Goal: Book appointment/travel/reservation

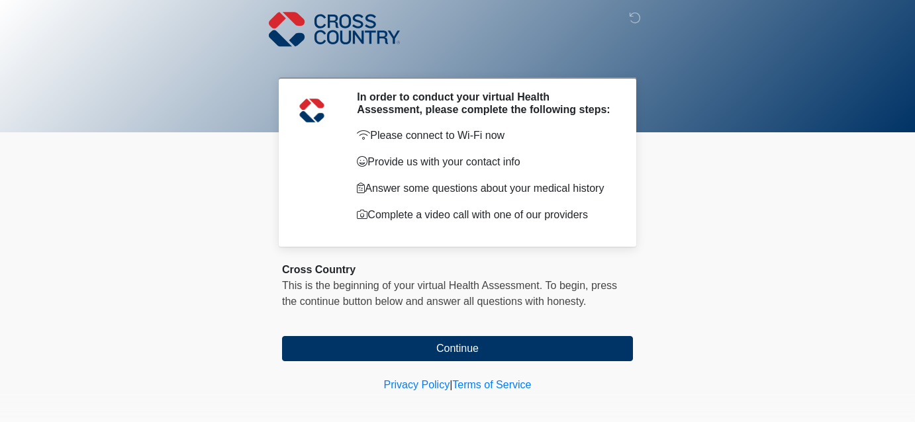
click at [448, 144] on p "Please connect to Wi-Fi now" at bounding box center [485, 136] width 256 height 16
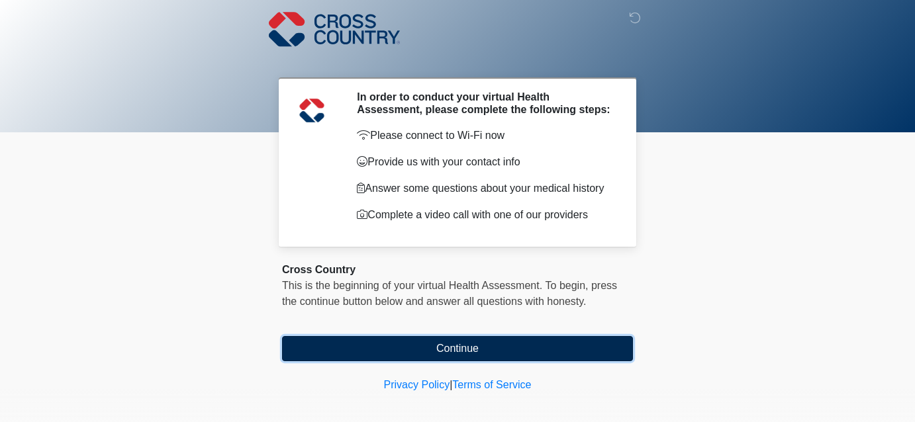
click at [447, 352] on button "Continue" at bounding box center [457, 348] width 351 height 25
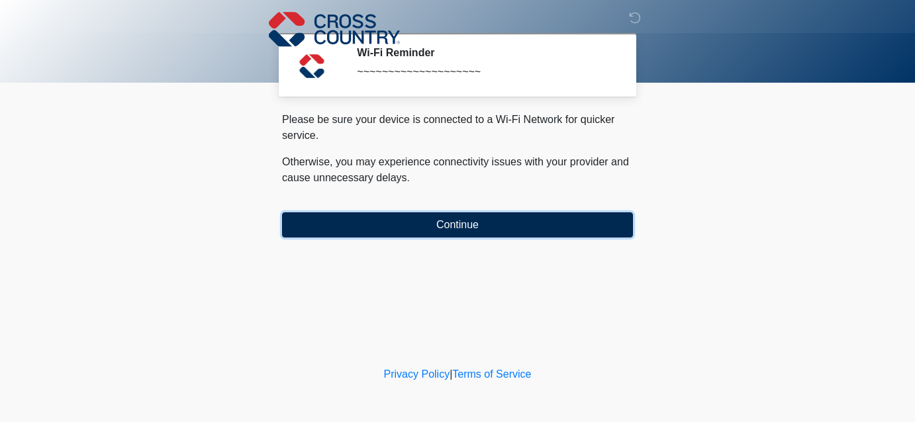
click at [456, 234] on button "Continue" at bounding box center [457, 225] width 351 height 25
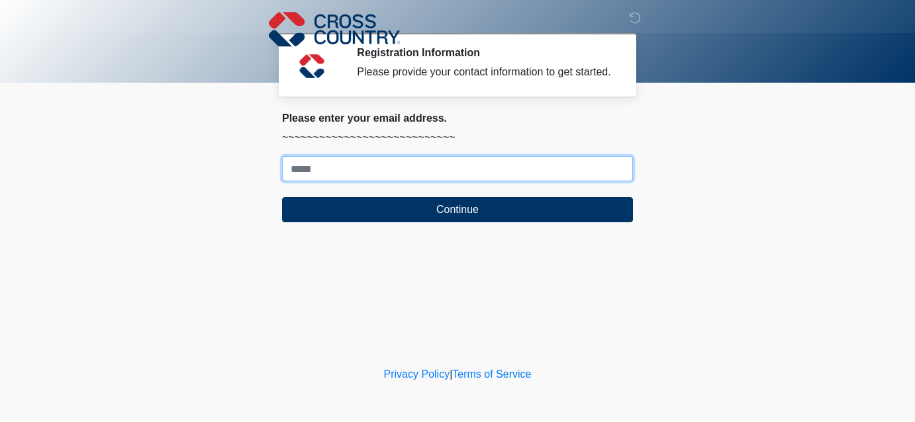
click at [448, 181] on input "Where should we email your response?" at bounding box center [457, 168] width 351 height 25
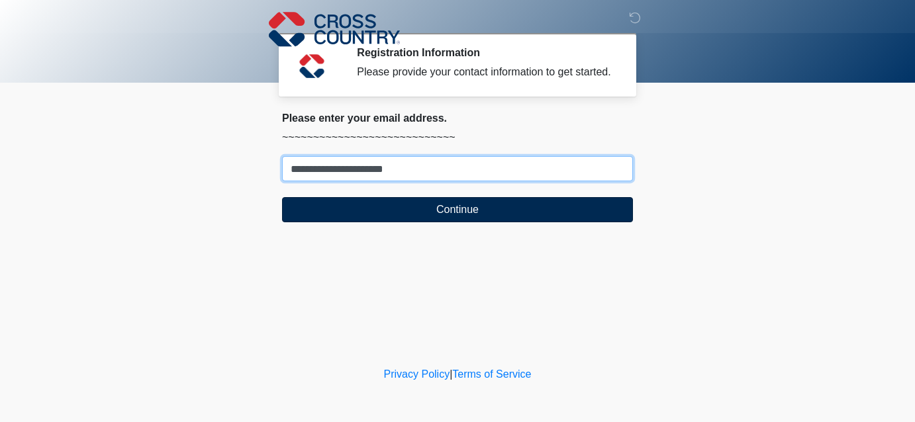
type input "**********"
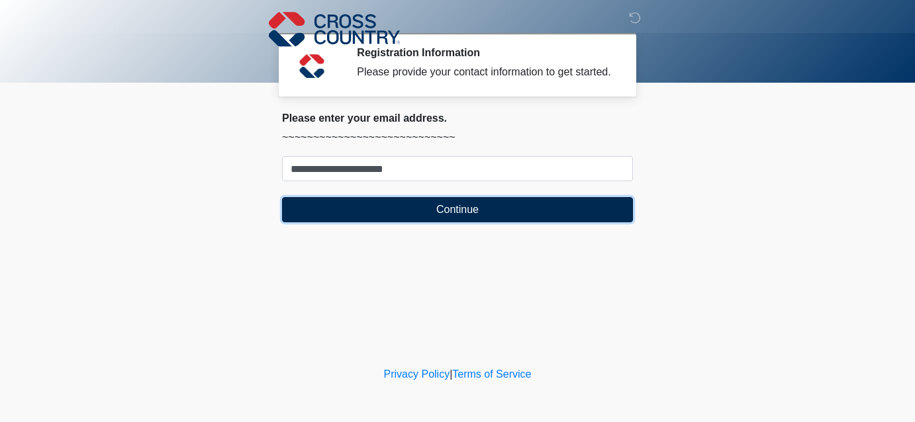
click at [422, 218] on button "Continue" at bounding box center [457, 209] width 351 height 25
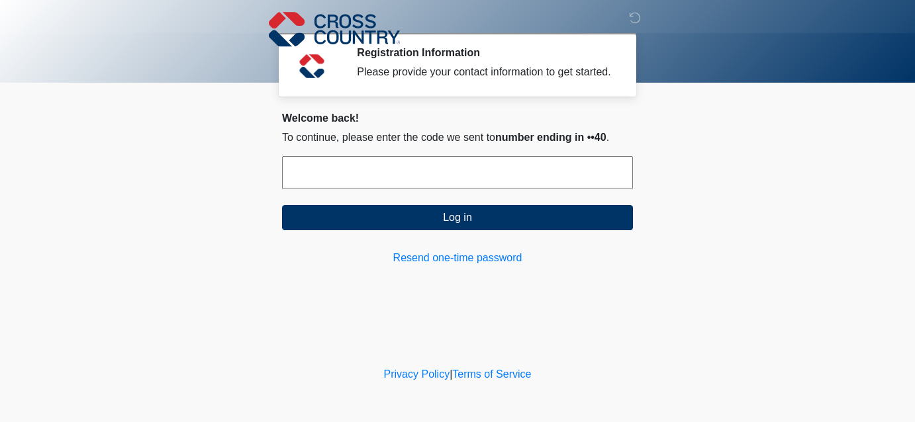
click at [399, 188] on input "text" at bounding box center [457, 172] width 351 height 33
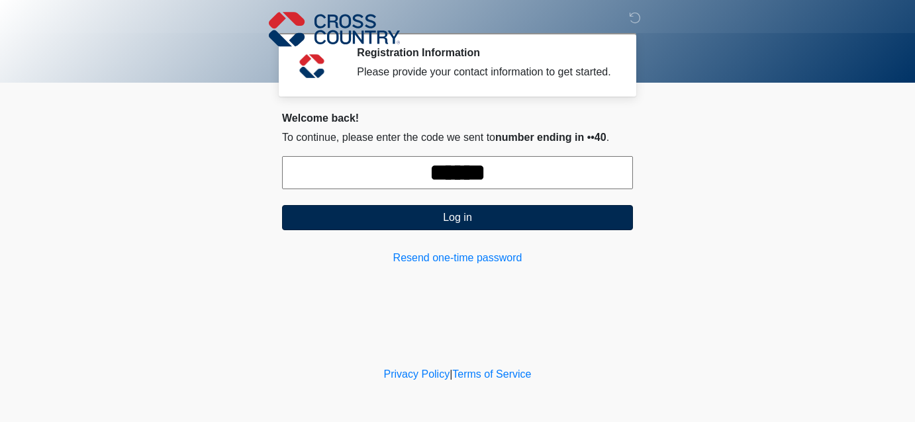
type input "******"
click at [418, 228] on button "Log in" at bounding box center [457, 217] width 351 height 25
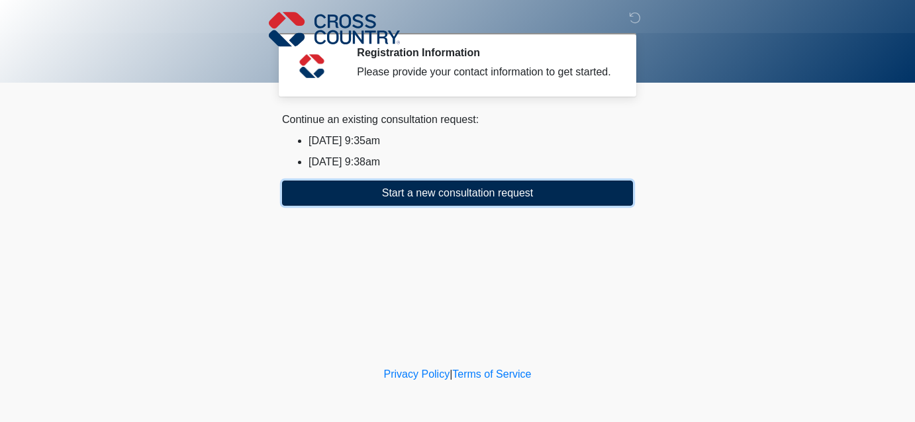
click at [422, 206] on button "Start a new consultation request" at bounding box center [457, 193] width 351 height 25
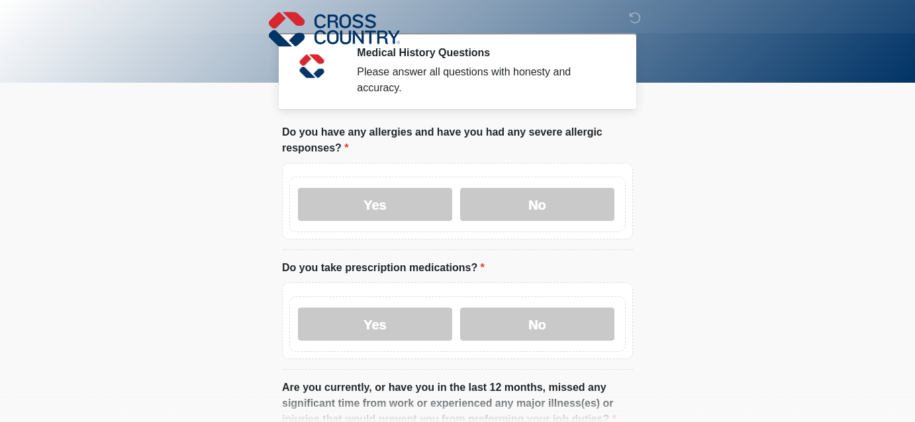
click at [422, 211] on label "Yes" at bounding box center [375, 204] width 154 height 33
click at [420, 318] on label "Yes" at bounding box center [375, 324] width 154 height 33
click button "Connect with an agent" at bounding box center [0, 0] width 0 height 0
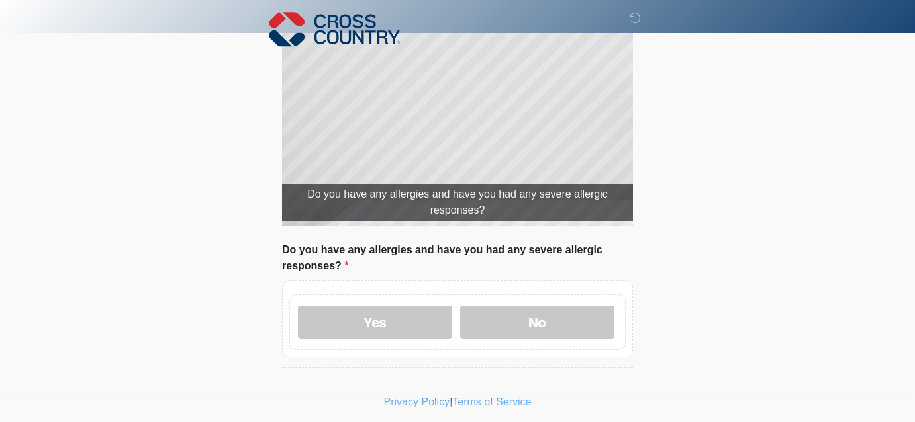
scroll to position [277, 0]
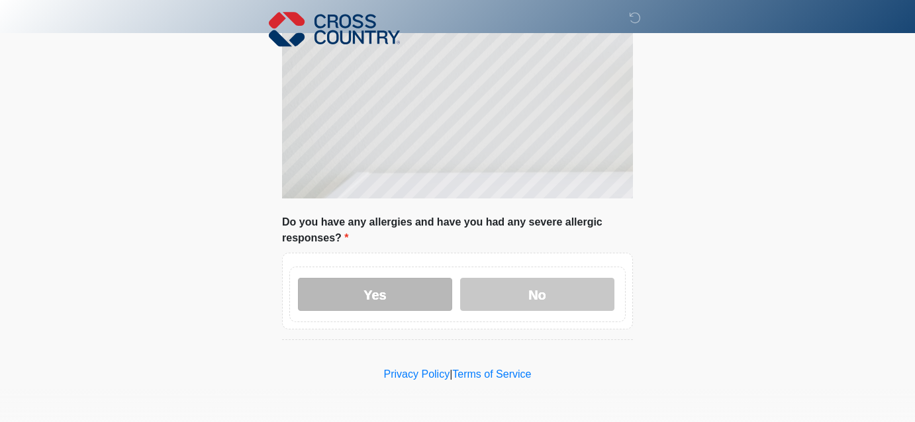
click at [413, 292] on label "Yes" at bounding box center [375, 294] width 154 height 33
click button "Connect with an agent" at bounding box center [0, 0] width 0 height 0
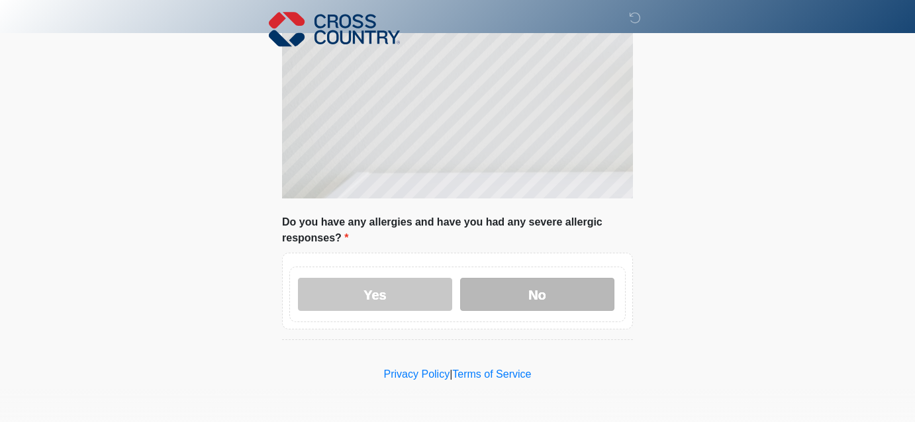
click at [514, 293] on label "No" at bounding box center [537, 294] width 154 height 33
click button "Connect with an agent" at bounding box center [0, 0] width 0 height 0
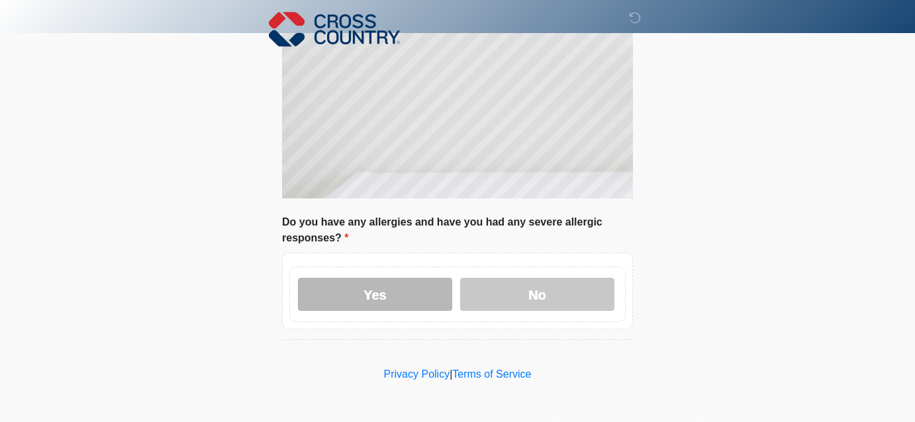
click at [432, 293] on label "Yes" at bounding box center [375, 294] width 154 height 33
click at [399, 300] on label "Yes" at bounding box center [375, 294] width 154 height 33
click at [363, 297] on label "Yes" at bounding box center [375, 294] width 154 height 33
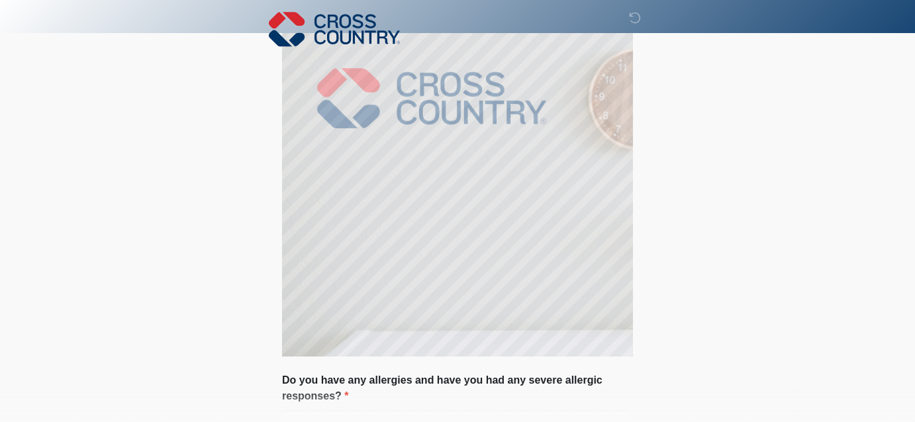
scroll to position [0, 0]
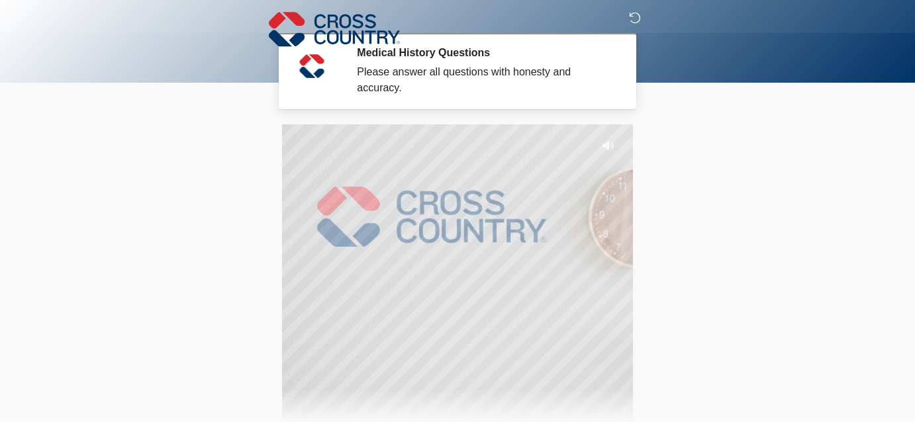
click at [635, 21] on icon at bounding box center [635, 18] width 12 height 12
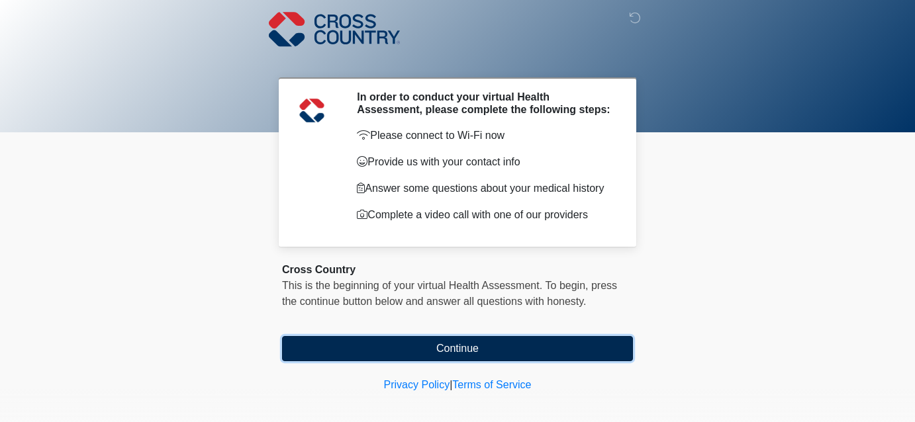
click at [464, 350] on button "Continue" at bounding box center [457, 348] width 351 height 25
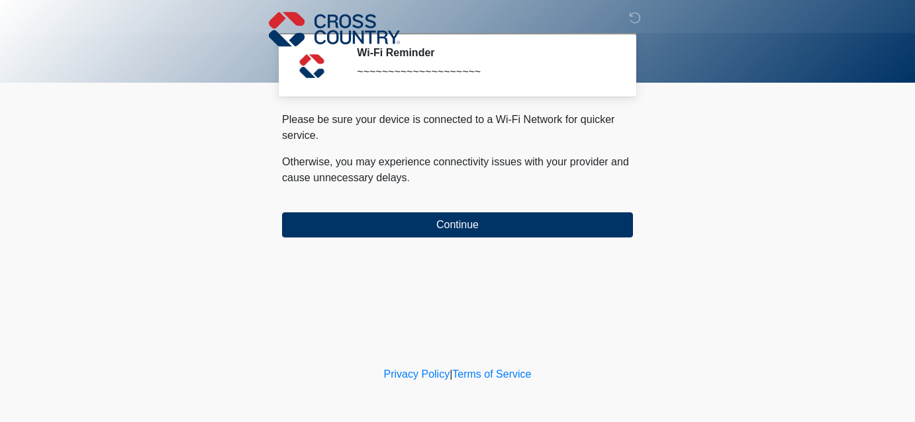
click at [778, 130] on body "‎ ‎ ‎ Wi-Fi Reminder ~~~~~~~~~~~~~~~~~~~~ Please connect to Wi-Fi now Provide u…" at bounding box center [457, 211] width 915 height 422
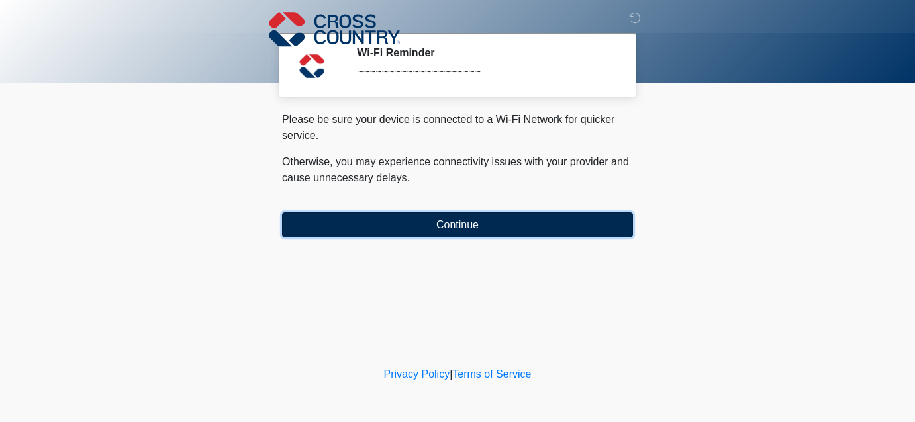
click at [579, 226] on button "Continue" at bounding box center [457, 225] width 351 height 25
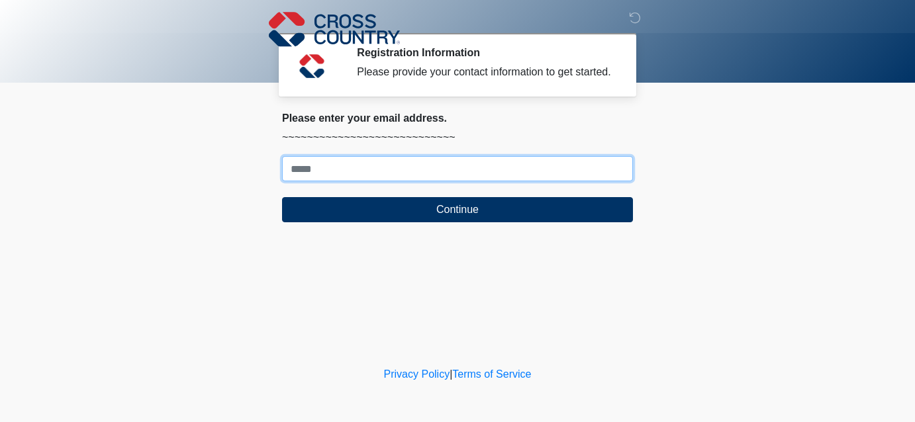
click at [408, 180] on input "Where should we email your response?" at bounding box center [457, 168] width 351 height 25
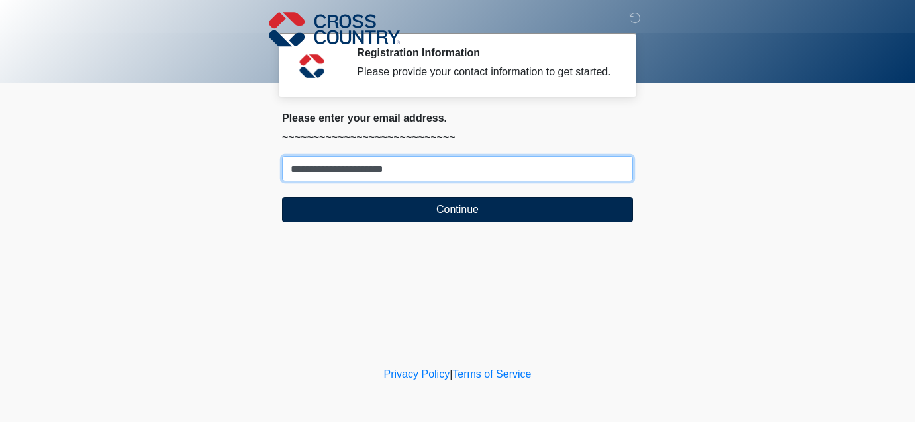
type input "**********"
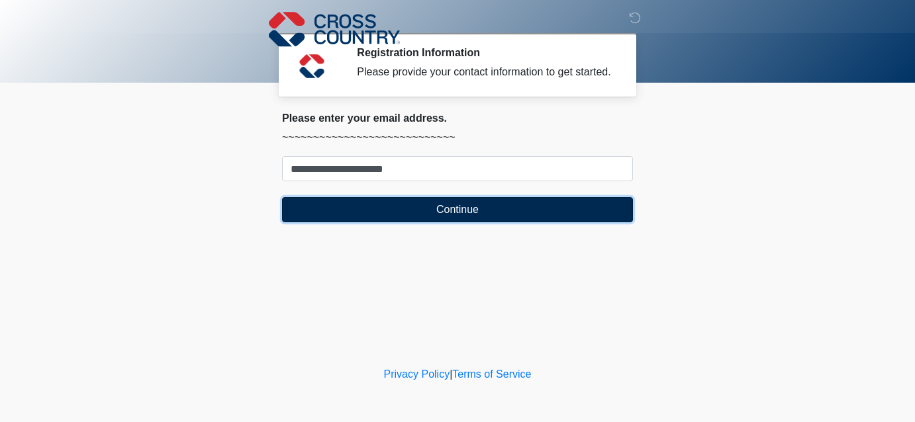
click at [449, 222] on button "Continue" at bounding box center [457, 209] width 351 height 25
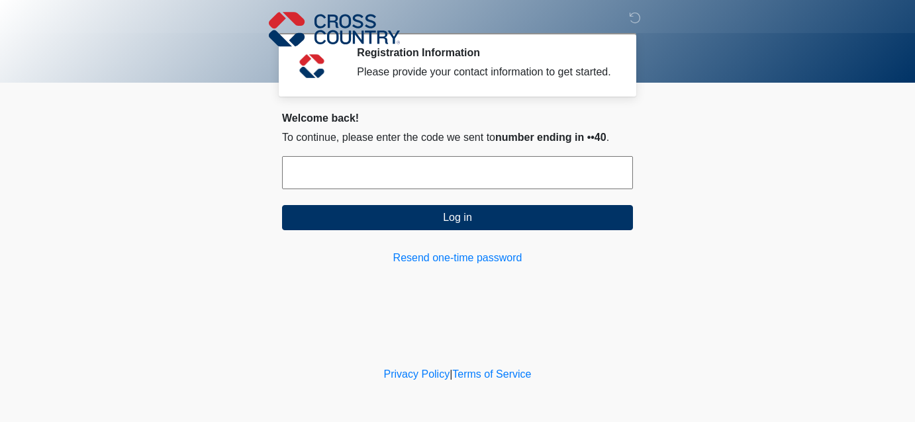
click at [383, 183] on input "text" at bounding box center [457, 172] width 351 height 33
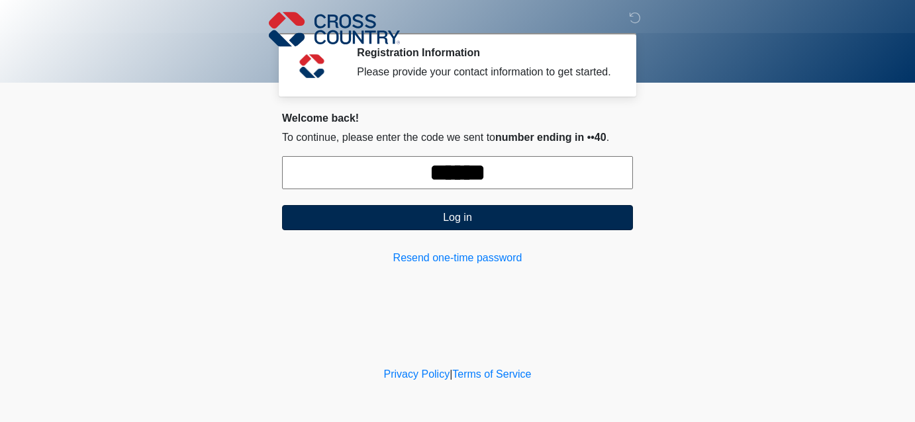
type input "******"
click at [391, 230] on button "Log in" at bounding box center [457, 217] width 351 height 25
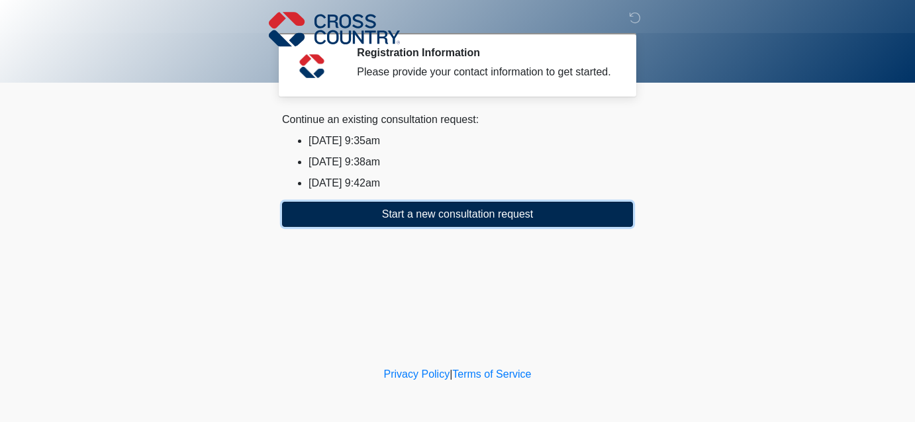
click at [411, 227] on button "Start a new consultation request" at bounding box center [457, 214] width 351 height 25
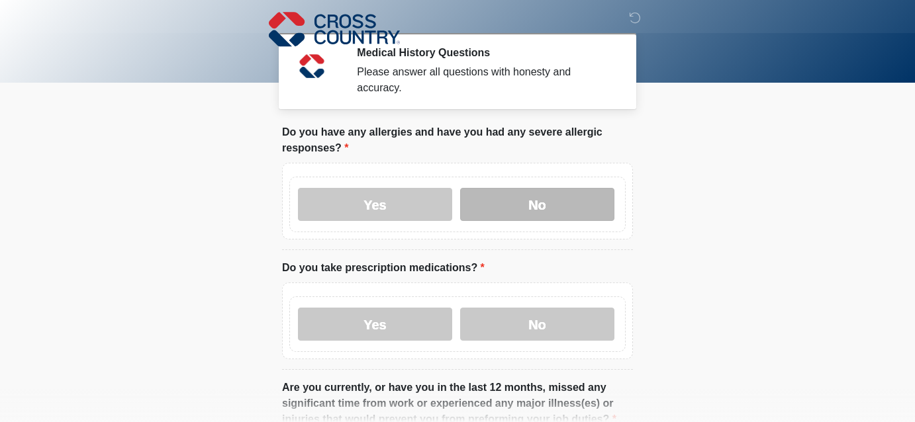
click at [523, 207] on label "No" at bounding box center [537, 204] width 154 height 33
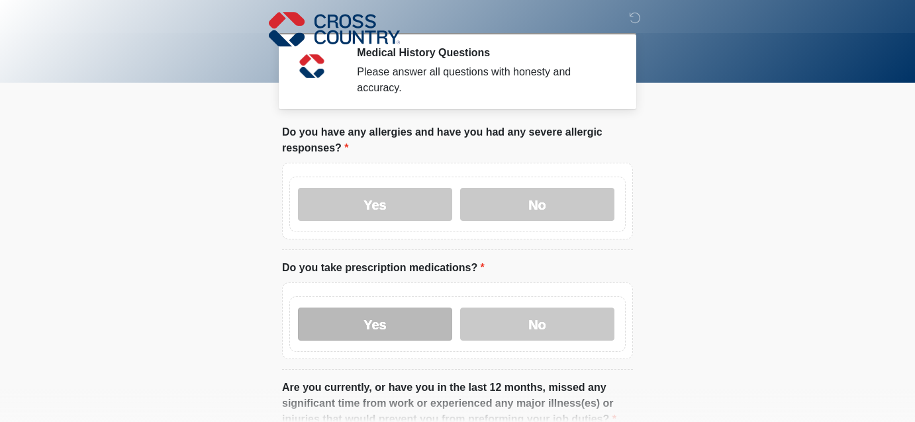
click at [396, 333] on label "Yes" at bounding box center [375, 324] width 154 height 33
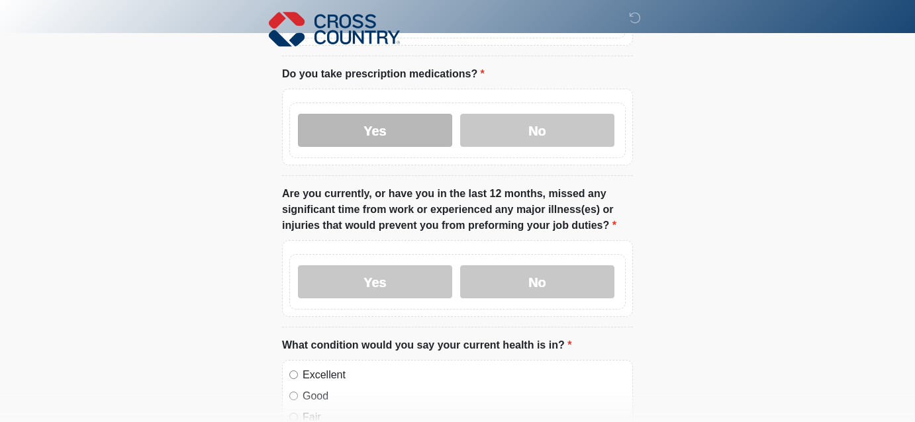
scroll to position [200, 0]
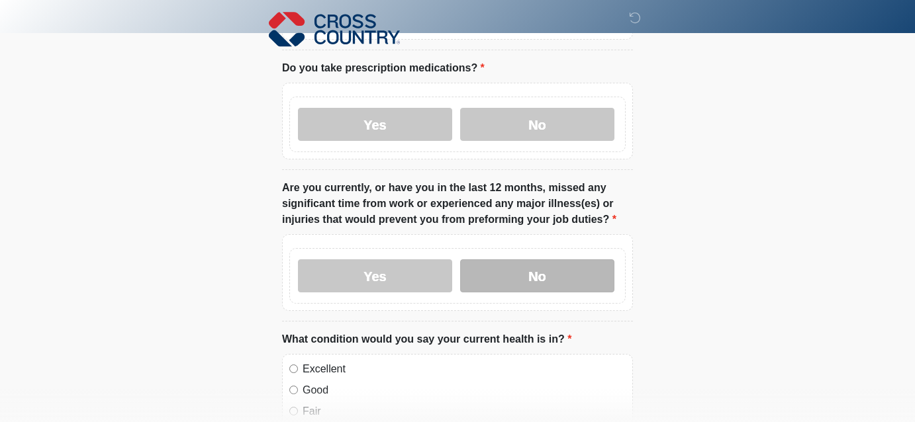
click at [536, 277] on label "No" at bounding box center [537, 276] width 154 height 33
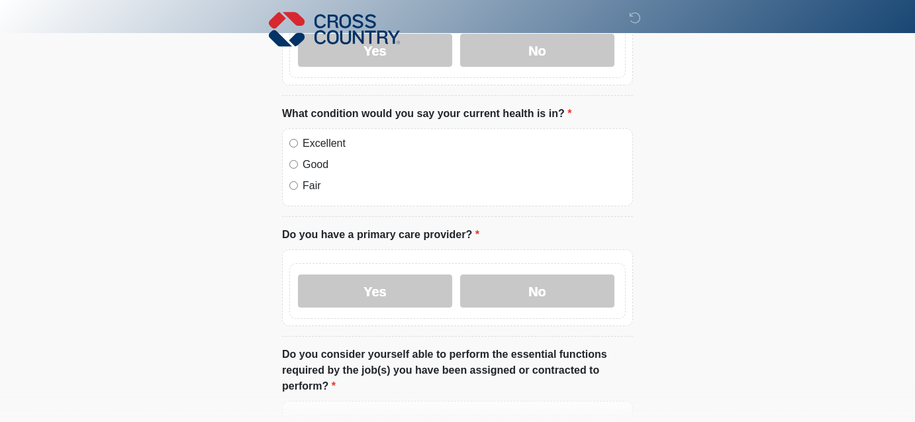
scroll to position [427, 0]
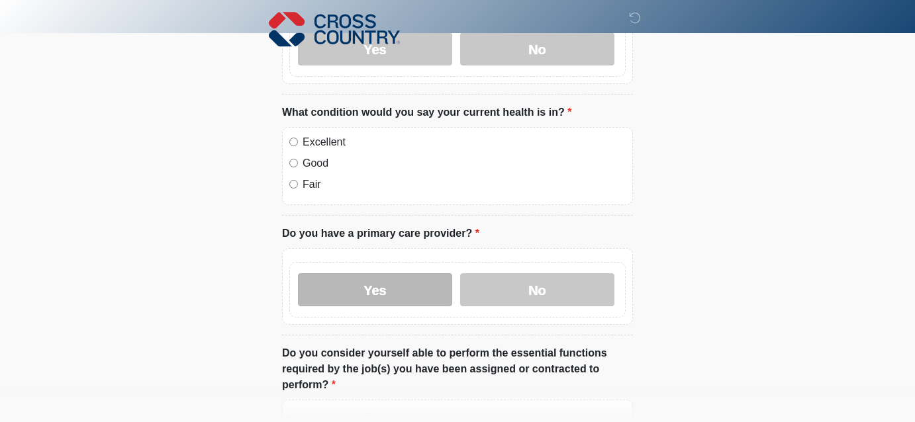
click at [398, 295] on label "Yes" at bounding box center [375, 289] width 154 height 33
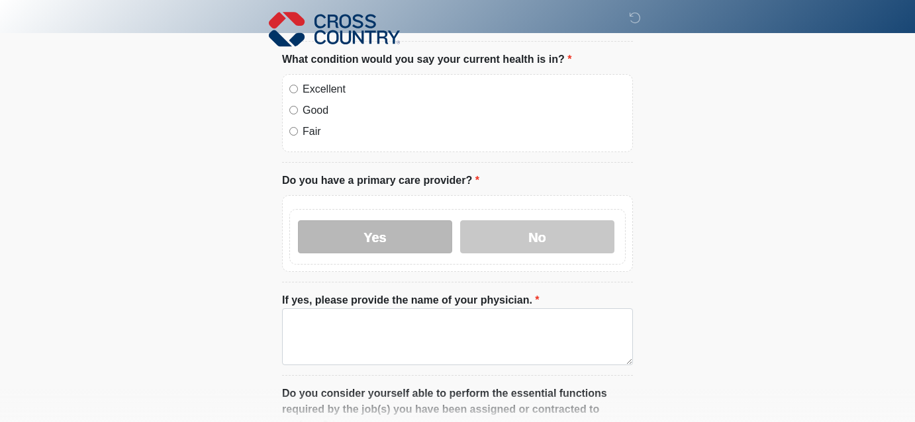
scroll to position [508, 0]
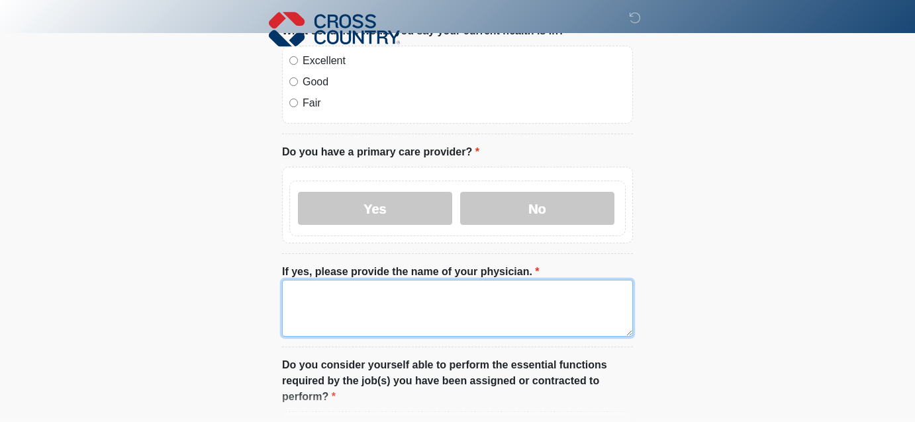
click at [397, 298] on textarea "If yes, please provide the name of your physician." at bounding box center [457, 308] width 351 height 57
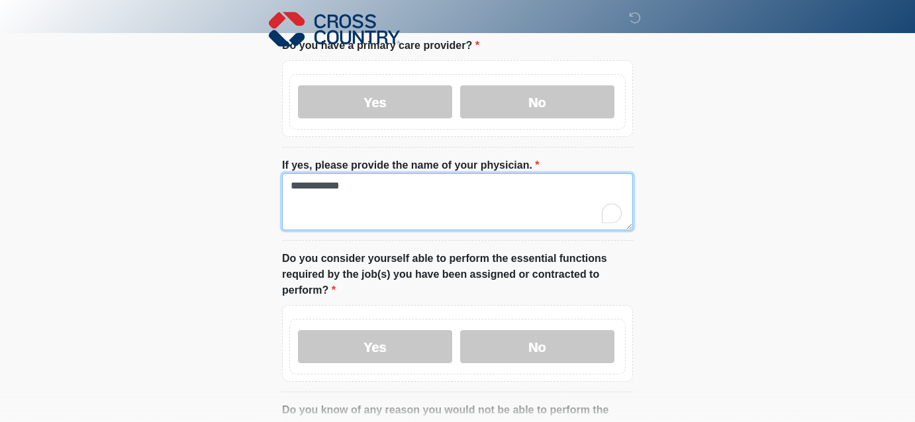
scroll to position [620, 0]
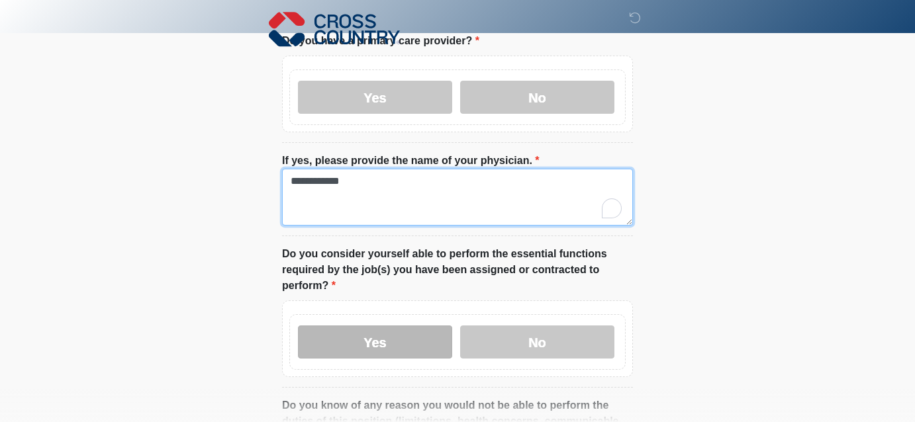
type textarea "**********"
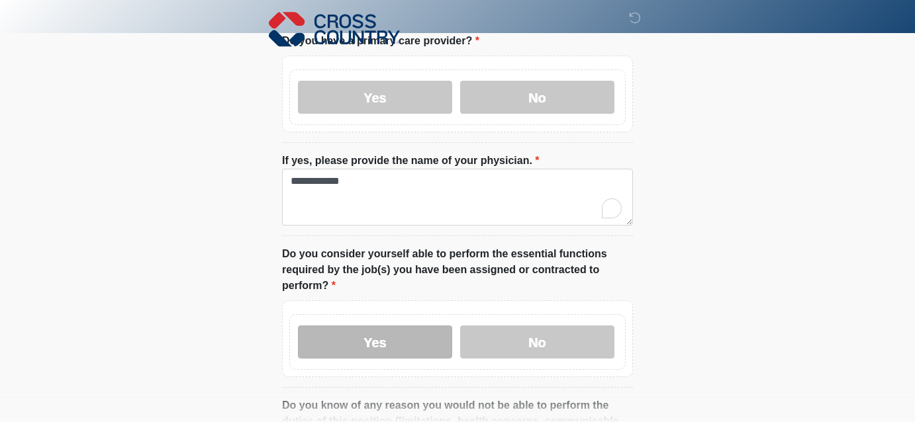
click at [412, 350] on label "Yes" at bounding box center [375, 342] width 154 height 33
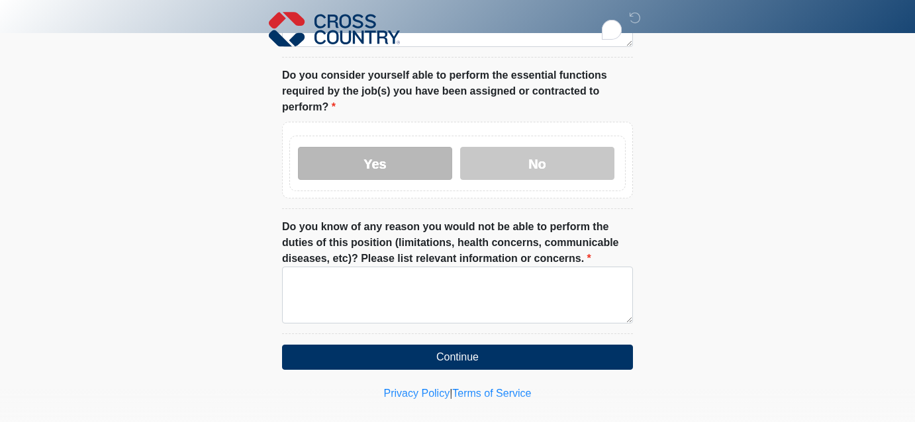
scroll to position [818, 0]
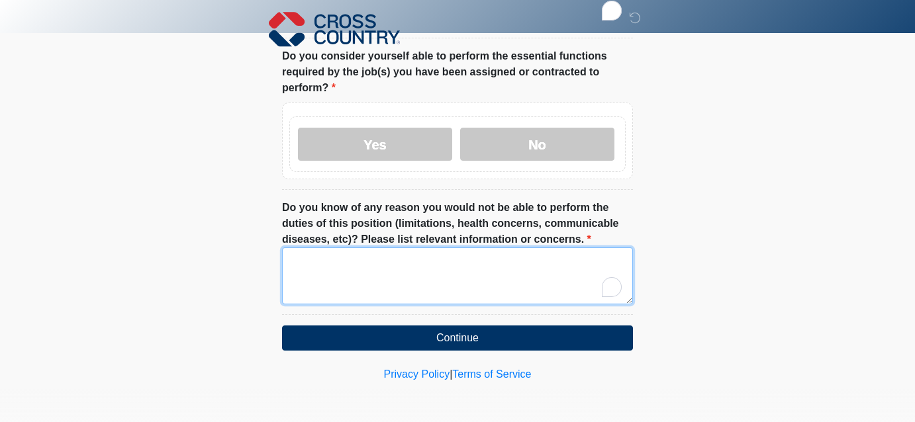
click at [411, 291] on textarea "Do you know of any reason you would not be able to perform the duties of this p…" at bounding box center [457, 276] width 351 height 57
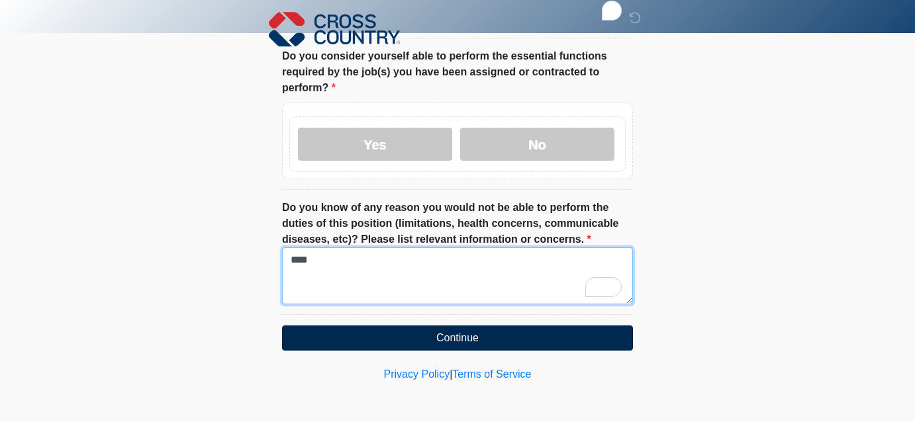
type textarea "****"
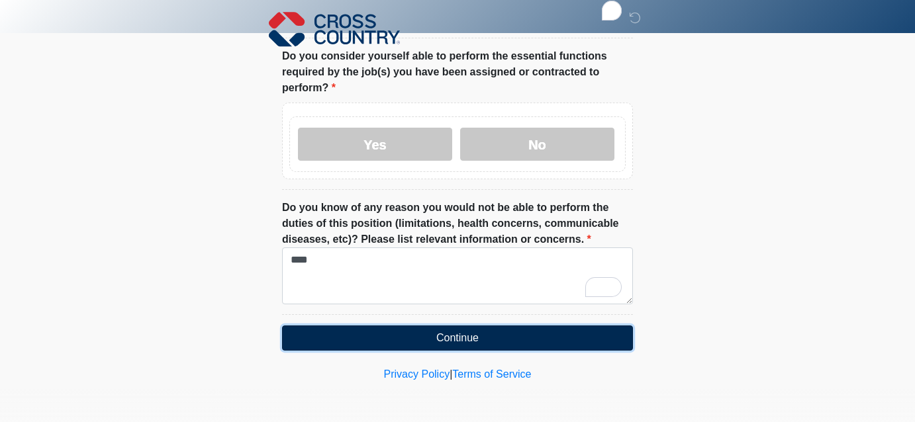
click at [457, 348] on button "Continue" at bounding box center [457, 338] width 351 height 25
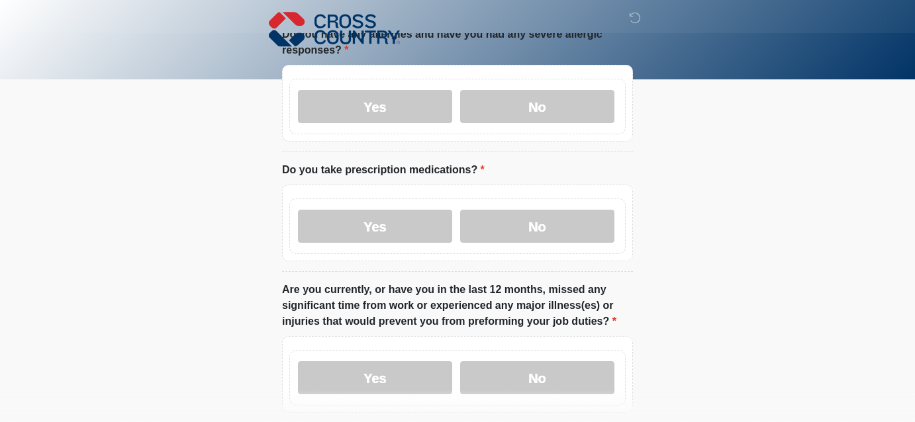
scroll to position [0, 0]
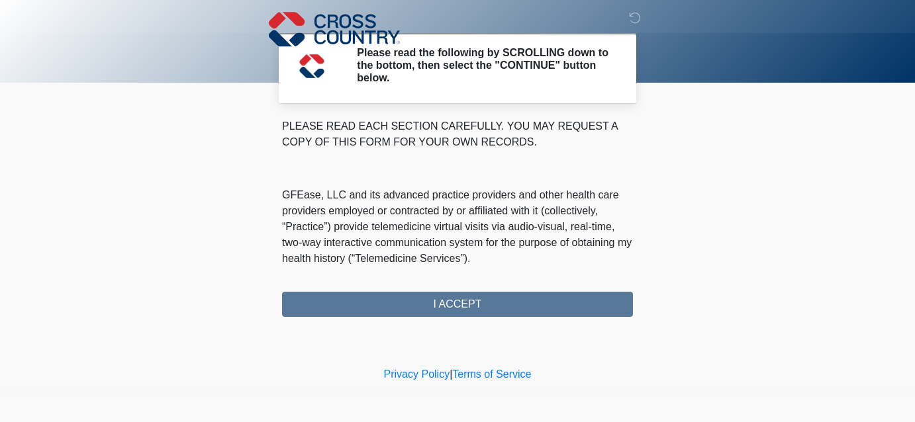
click at [468, 303] on div "PLEASE READ EACH SECTION CAREFULLY. YOU MAY REQUEST A COPY OF THIS FORM FOR YOU…" at bounding box center [457, 218] width 351 height 199
click at [473, 304] on div "PLEASE READ EACH SECTION CAREFULLY. YOU MAY REQUEST A COPY OF THIS FORM FOR YOU…" at bounding box center [457, 218] width 351 height 199
click at [412, 307] on div "PLEASE READ EACH SECTION CAREFULLY. YOU MAY REQUEST A COPY OF THIS FORM FOR YOU…" at bounding box center [457, 218] width 351 height 199
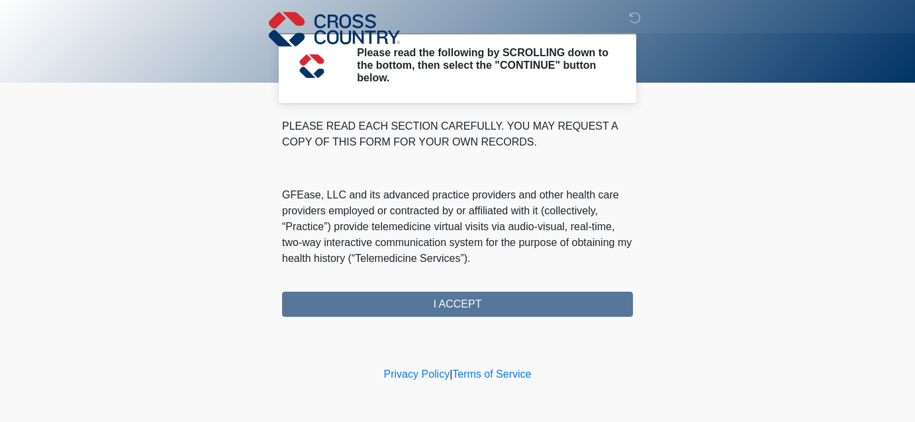
click at [412, 307] on div "PLEASE READ EACH SECTION CAREFULLY. YOU MAY REQUEST A COPY OF THIS FORM FOR YOU…" at bounding box center [457, 218] width 351 height 199
click at [527, 307] on div "PLEASE READ EACH SECTION CAREFULLY. YOU MAY REQUEST A COPY OF THIS FORM FOR YOU…" at bounding box center [457, 218] width 351 height 199
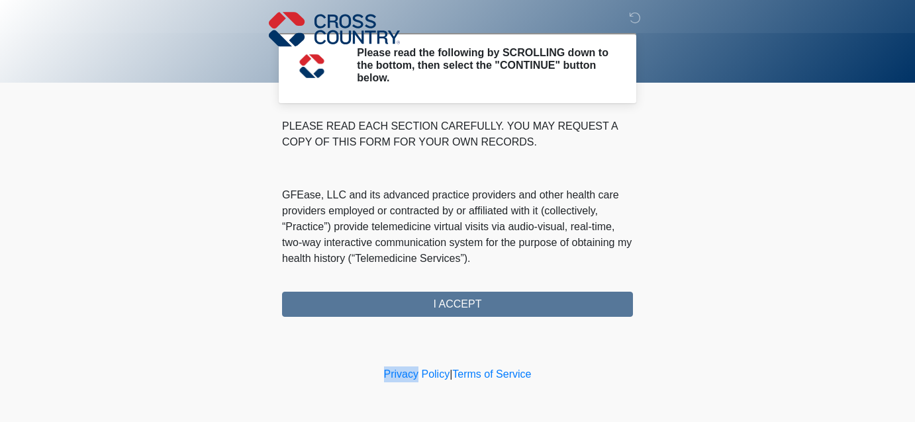
click at [527, 307] on div "PLEASE READ EACH SECTION CAREFULLY. YOU MAY REQUEST A COPY OF THIS FORM FOR YOU…" at bounding box center [457, 218] width 351 height 199
click at [583, 304] on div "PLEASE READ EACH SECTION CAREFULLY. YOU MAY REQUEST A COPY OF THIS FORM FOR YOU…" at bounding box center [457, 218] width 351 height 199
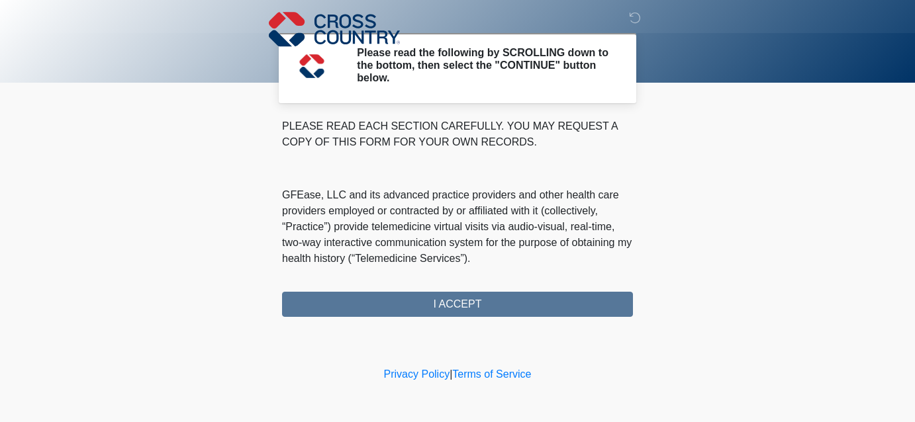
click at [583, 304] on div "PLEASE READ EACH SECTION CAREFULLY. YOU MAY REQUEST A COPY OF THIS FORM FOR YOU…" at bounding box center [457, 218] width 351 height 199
click at [524, 303] on div "PLEASE READ EACH SECTION CAREFULLY. YOU MAY REQUEST A COPY OF THIS FORM FOR YOU…" at bounding box center [457, 218] width 351 height 199
click at [530, 307] on div "PLEASE READ EACH SECTION CAREFULLY. YOU MAY REQUEST A COPY OF THIS FORM FOR YOU…" at bounding box center [457, 218] width 351 height 199
click at [510, 305] on div "PLEASE READ EACH SECTION CAREFULLY. YOU MAY REQUEST A COPY OF THIS FORM FOR YOU…" at bounding box center [457, 218] width 351 height 199
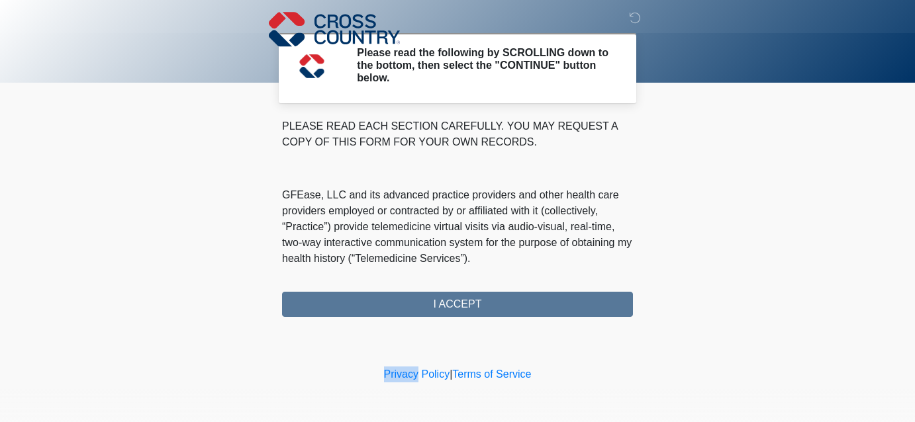
click at [510, 305] on div "PLEASE READ EACH SECTION CAREFULLY. YOU MAY REQUEST A COPY OF THIS FORM FOR YOU…" at bounding box center [457, 218] width 351 height 199
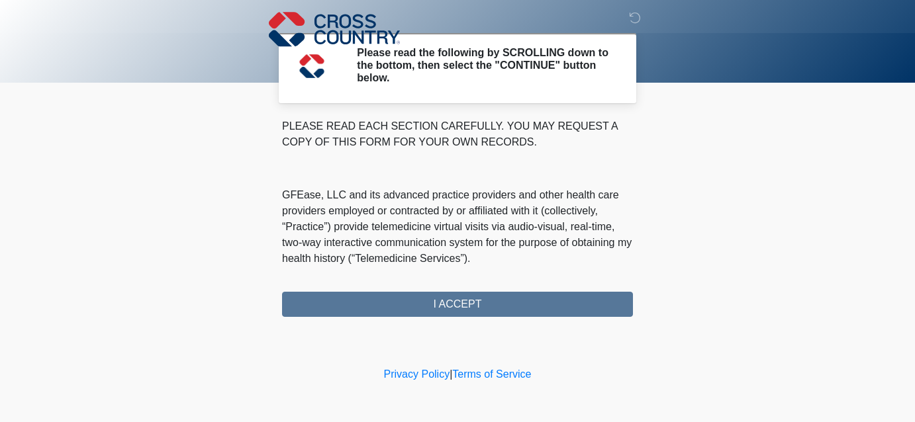
click at [532, 302] on div "PLEASE READ EACH SECTION CAREFULLY. YOU MAY REQUEST A COPY OF THIS FORM FOR YOU…" at bounding box center [457, 218] width 351 height 199
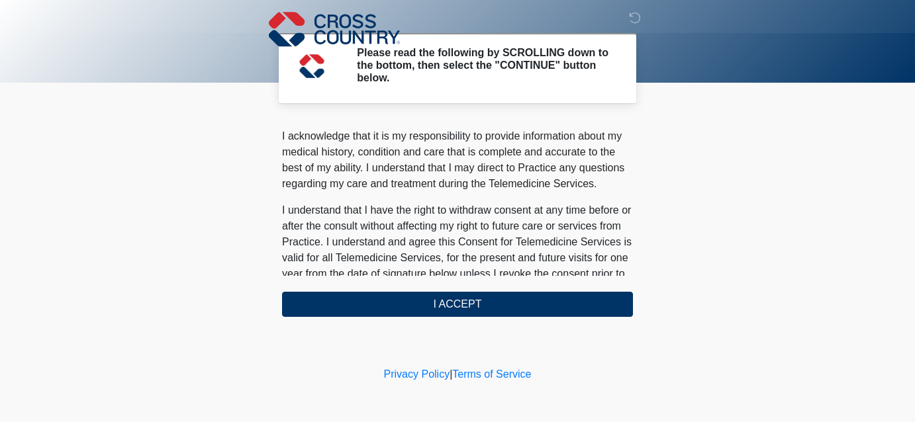
scroll to position [902, 0]
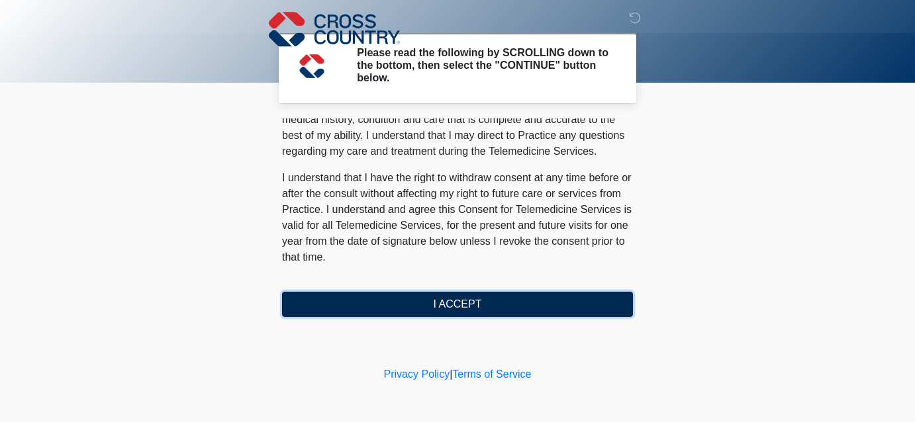
click at [424, 307] on button "I ACCEPT" at bounding box center [457, 304] width 351 height 25
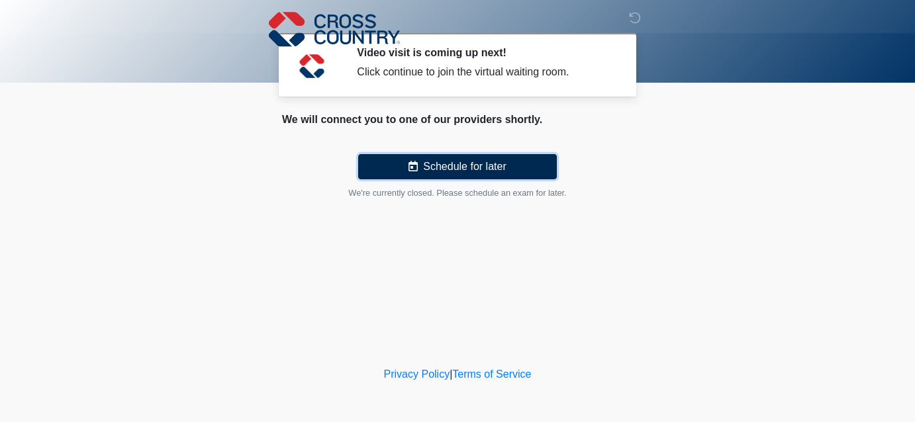
click at [465, 166] on button "Schedule for later" at bounding box center [457, 166] width 199 height 25
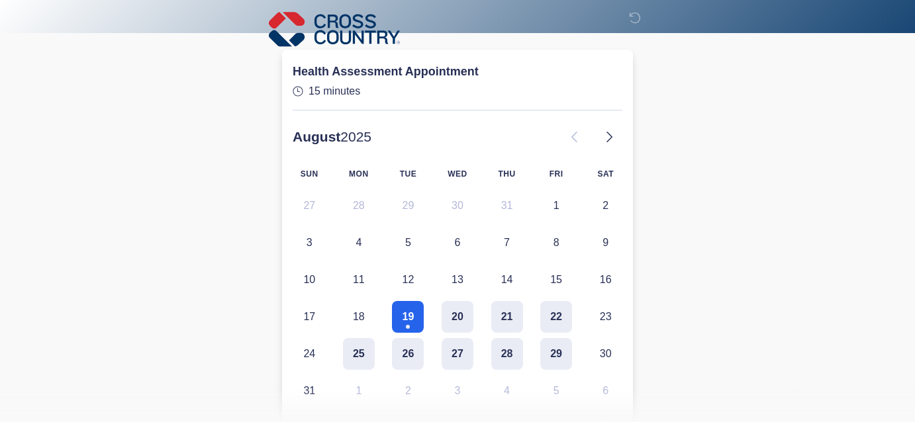
scroll to position [106, 0]
click at [419, 313] on button "19" at bounding box center [408, 316] width 32 height 32
click at [407, 314] on button "19" at bounding box center [408, 316] width 32 height 32
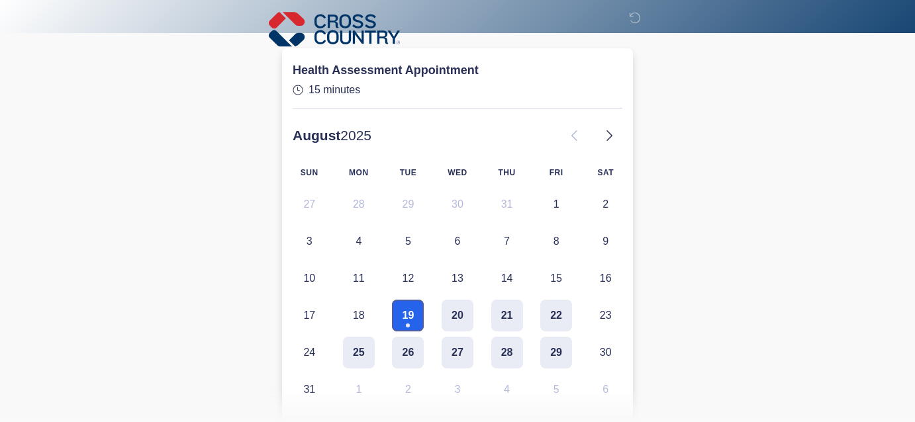
click at [407, 314] on button "19" at bounding box center [408, 316] width 32 height 32
click at [408, 314] on button "19" at bounding box center [408, 316] width 32 height 32
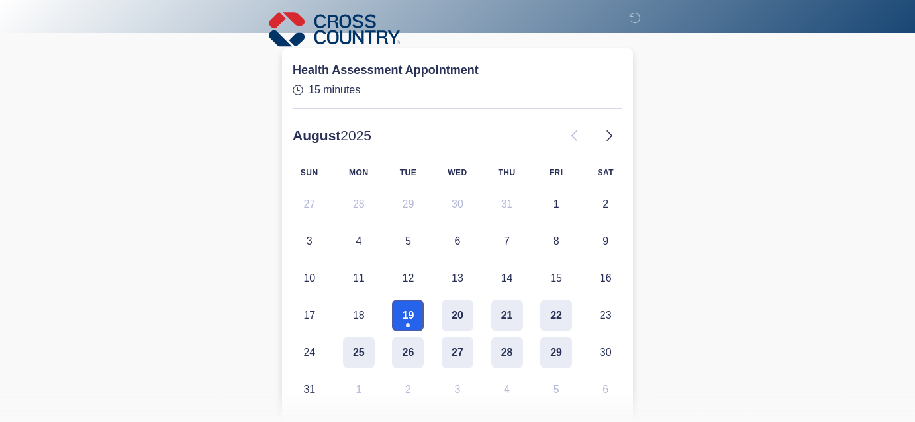
click at [408, 314] on button "19" at bounding box center [408, 316] width 32 height 32
click at [404, 319] on button "19" at bounding box center [408, 316] width 32 height 32
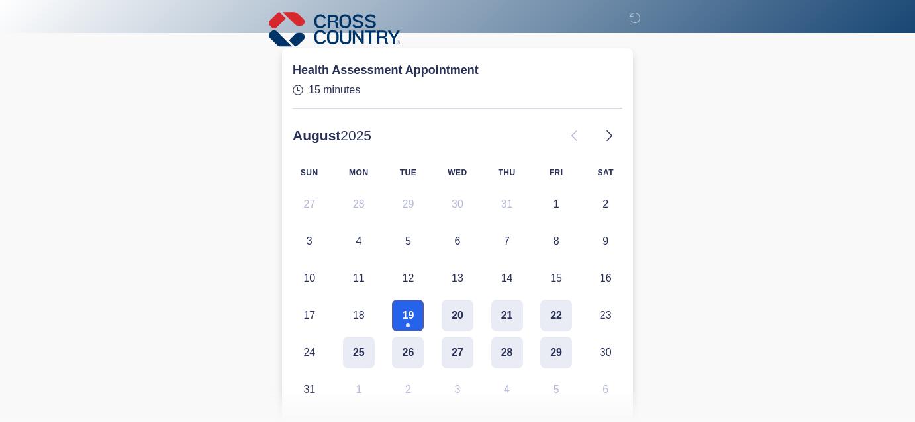
click at [411, 310] on button "19" at bounding box center [408, 316] width 32 height 32
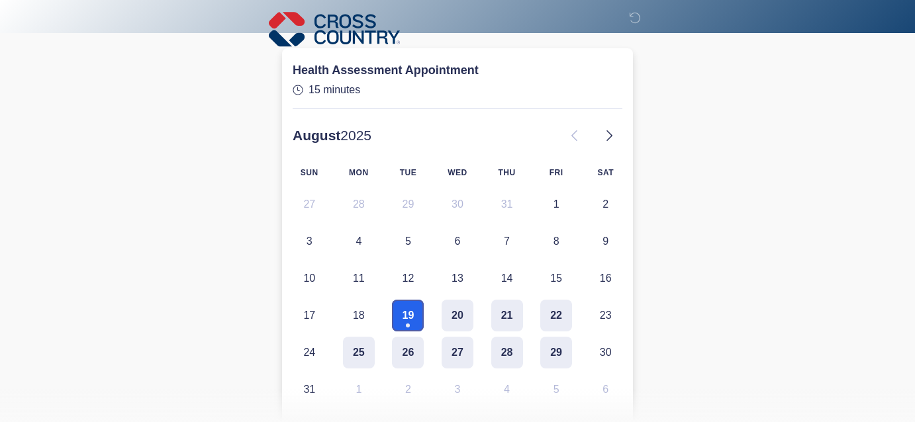
click at [411, 310] on button "19" at bounding box center [408, 316] width 32 height 32
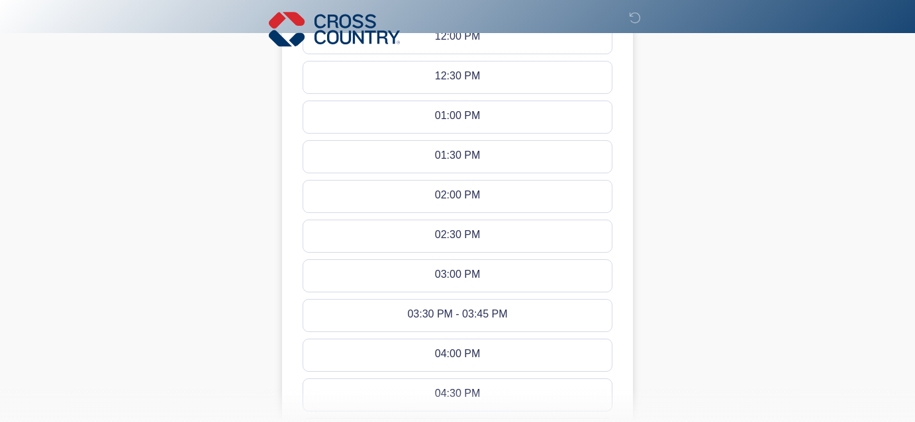
scroll to position [566, 0]
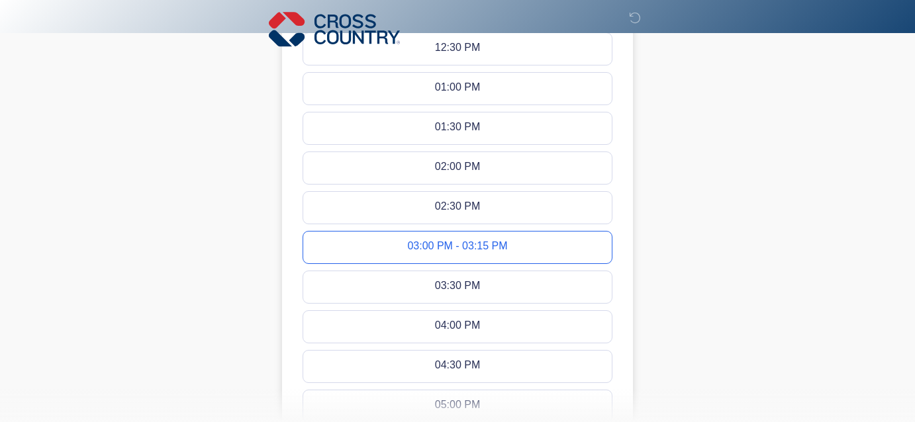
click at [502, 248] on div "03:00 PM - 03:15 PM" at bounding box center [457, 247] width 100 height 15
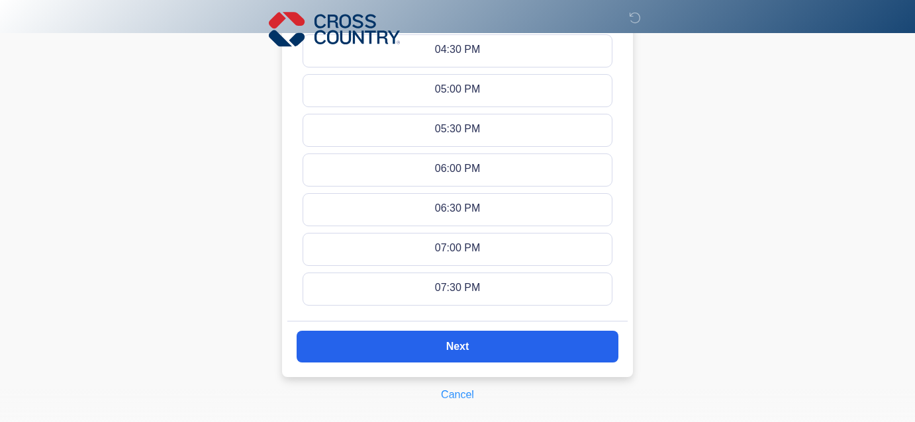
scroll to position [937, 0]
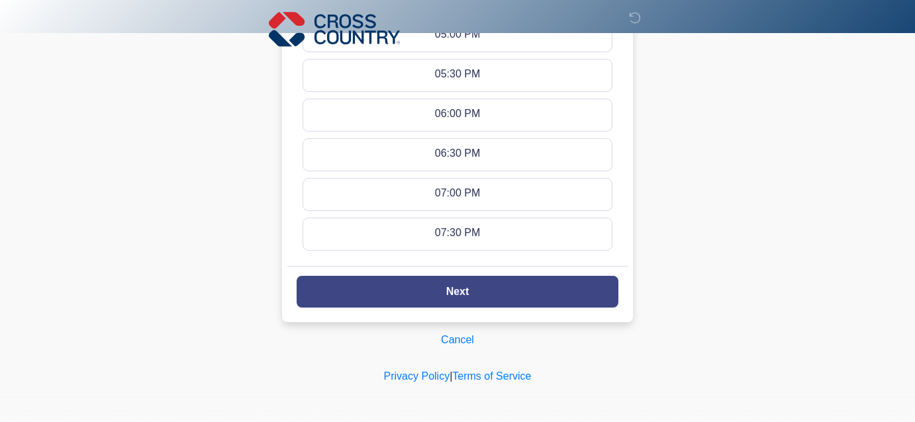
click at [543, 285] on button "Next" at bounding box center [458, 292] width 322 height 32
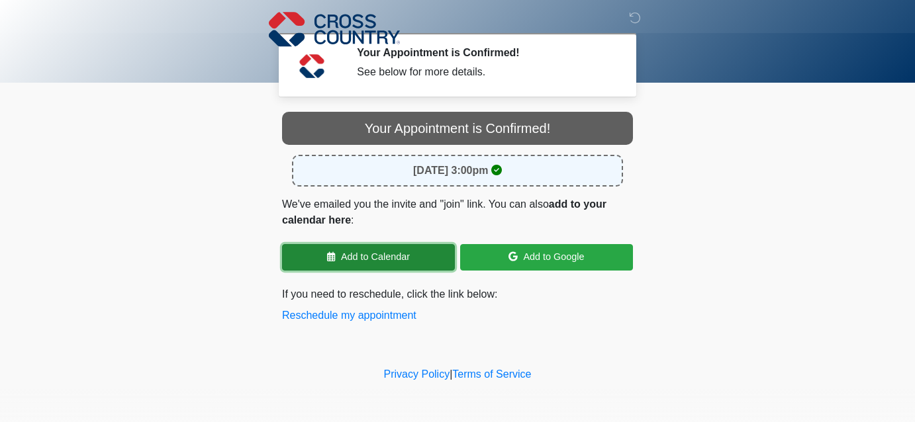
click at [430, 258] on link "Add to Calendar" at bounding box center [368, 257] width 173 height 26
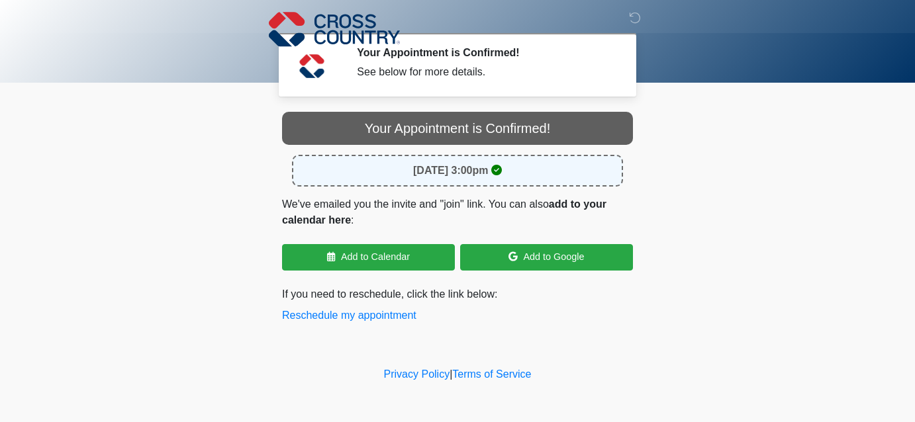
click at [601, 328] on div "Cancel Your Appointment is Confirmed! August 19, 2025 at 3:00pm We've emailed y…" at bounding box center [457, 223] width 371 height 222
